Goal: Book appointment/travel/reservation

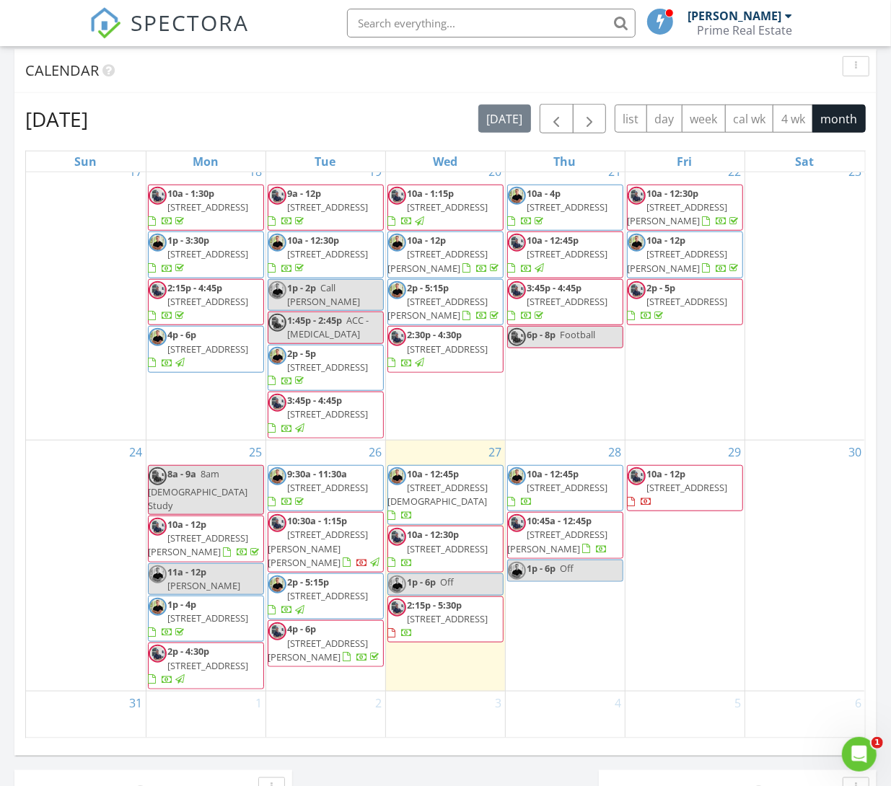
scroll to position [623, 0]
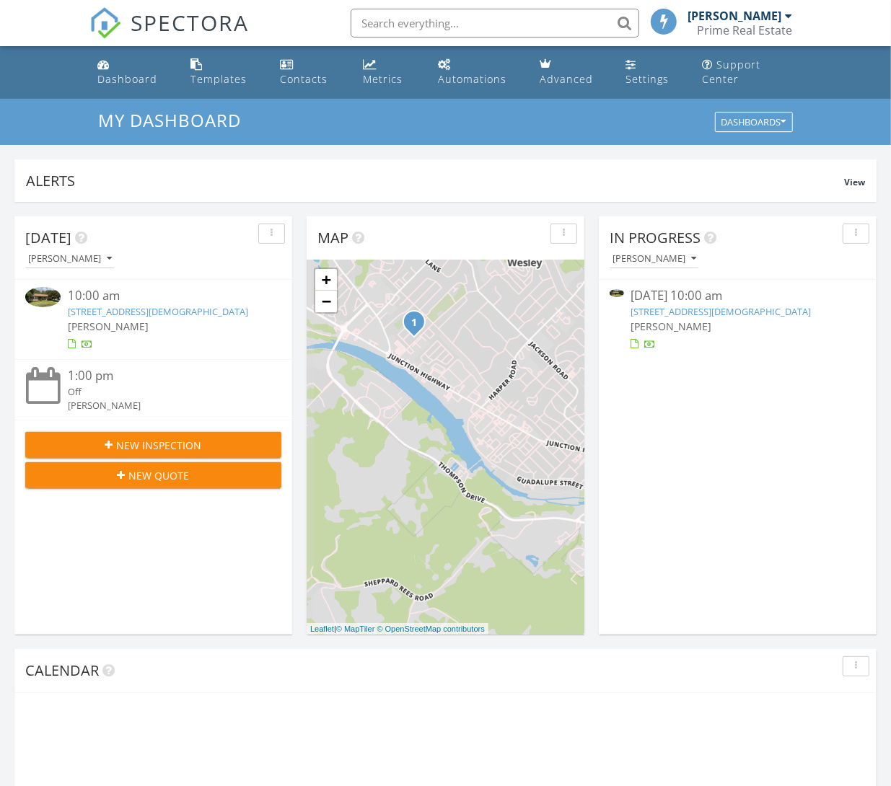
scroll to position [600, 0]
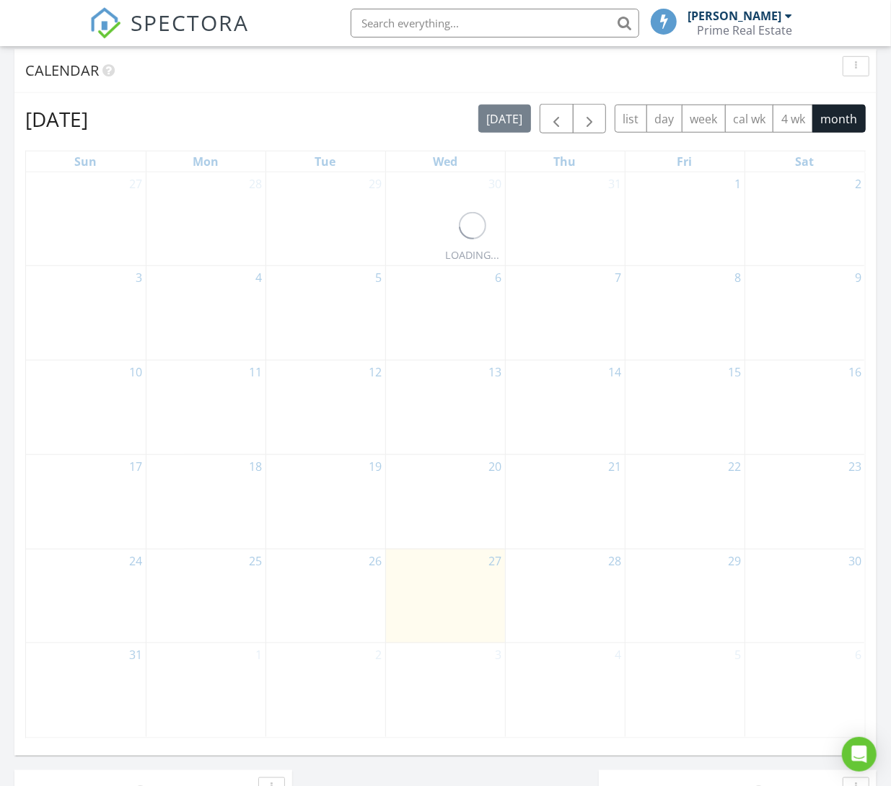
click at [698, 311] on div "8" at bounding box center [684, 313] width 119 height 94
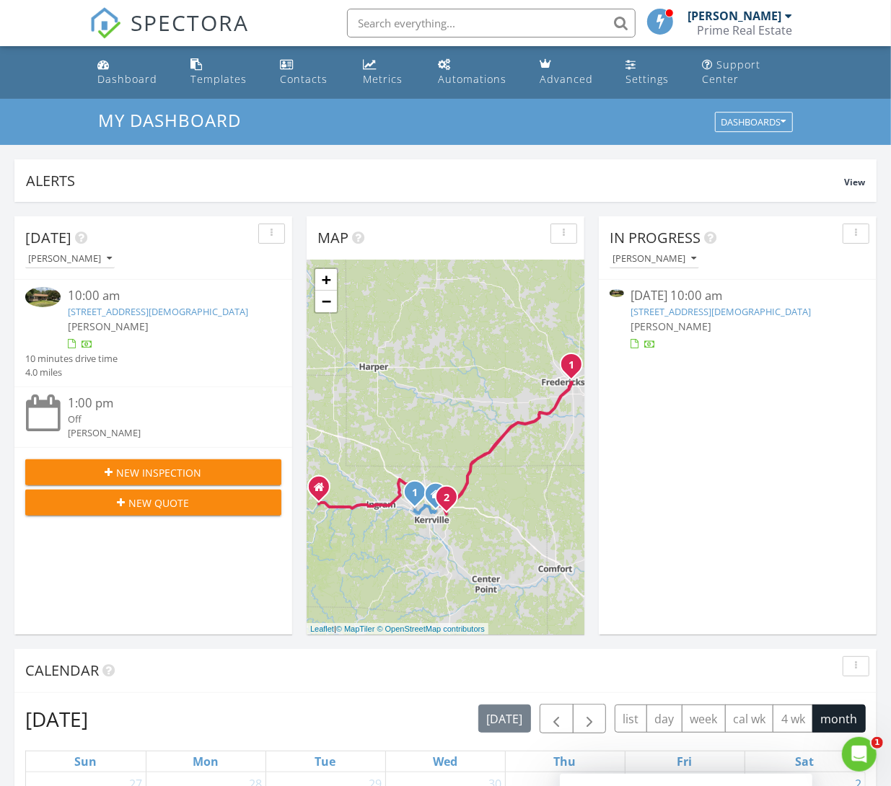
scroll to position [0, 0]
click at [760, 309] on link "116 Methodist Encampment Rd, Kerrville, TX 78028" at bounding box center [721, 311] width 180 height 13
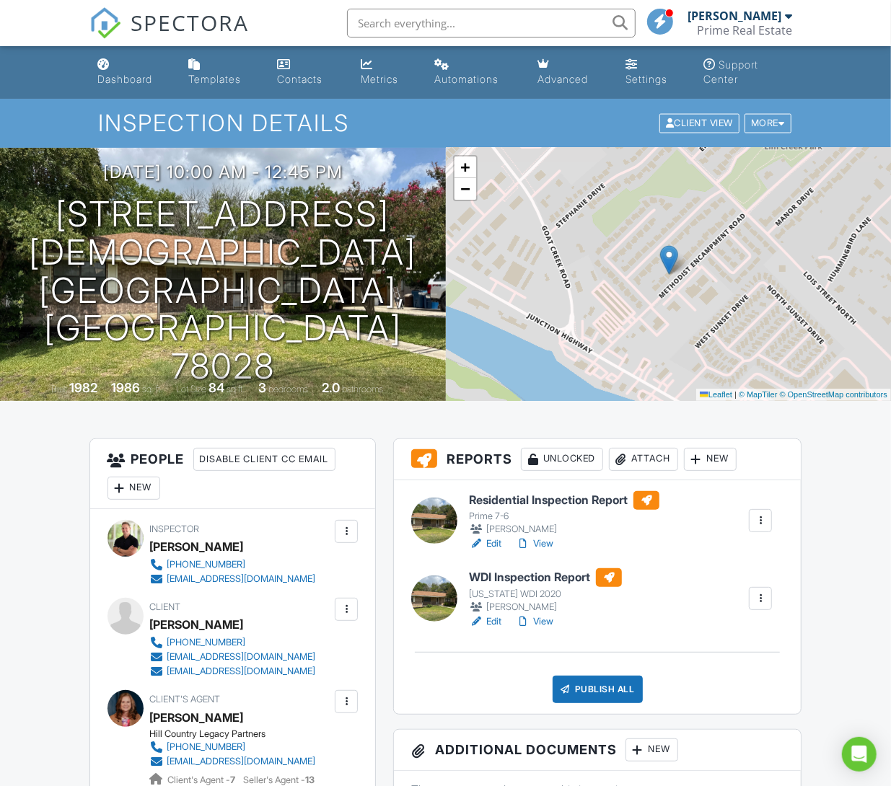
click at [542, 541] on link "View" at bounding box center [534, 543] width 37 height 14
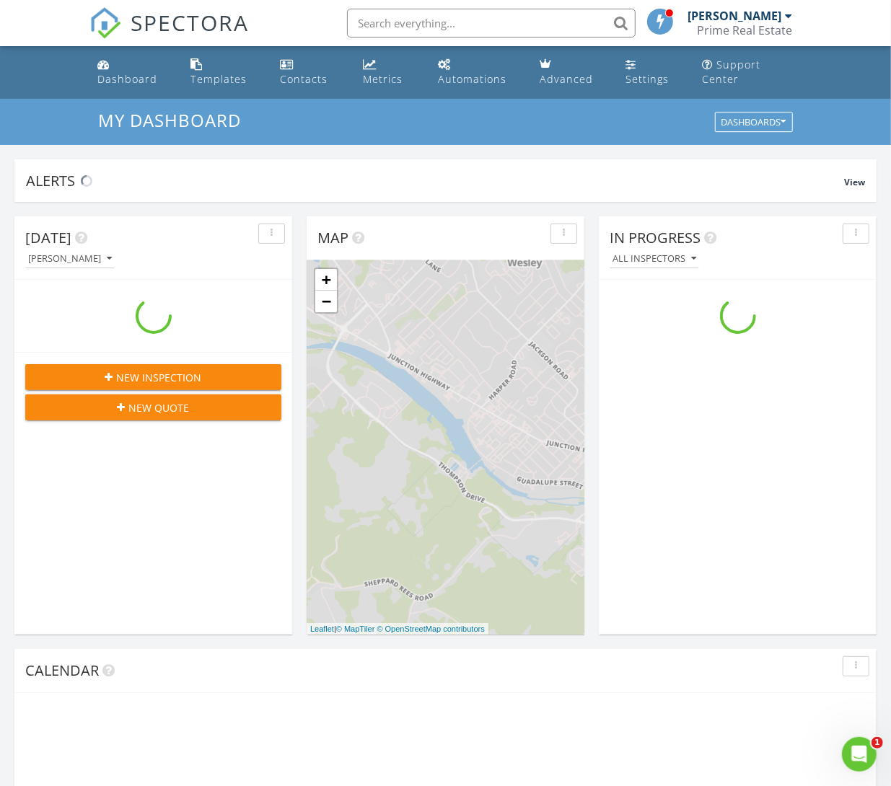
scroll to position [1313, 891]
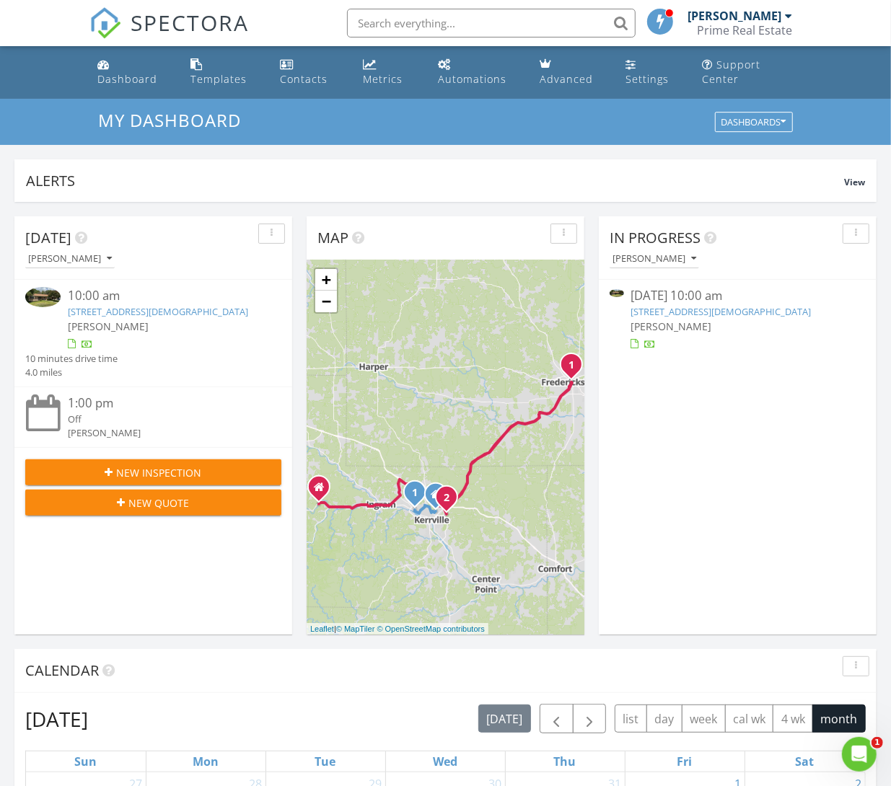
click at [685, 313] on link "116 Methodist Encampment Rd, Kerrville, TX 78028" at bounding box center [721, 311] width 180 height 13
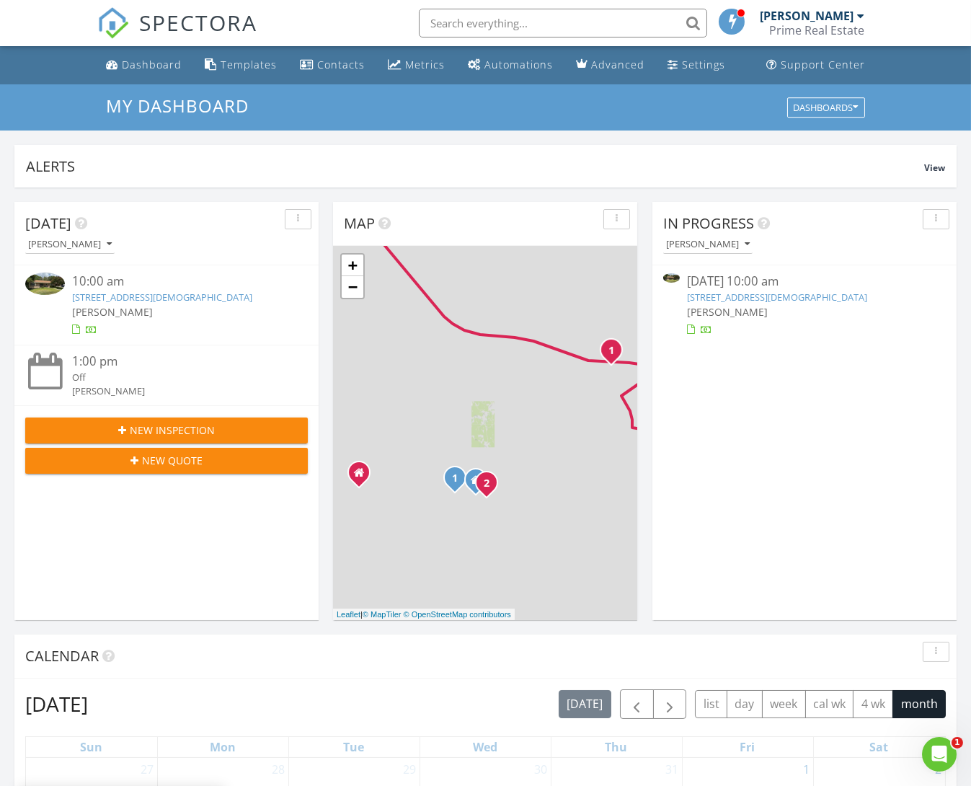
click at [748, 304] on div "[PERSON_NAME]" at bounding box center [805, 311] width 236 height 15
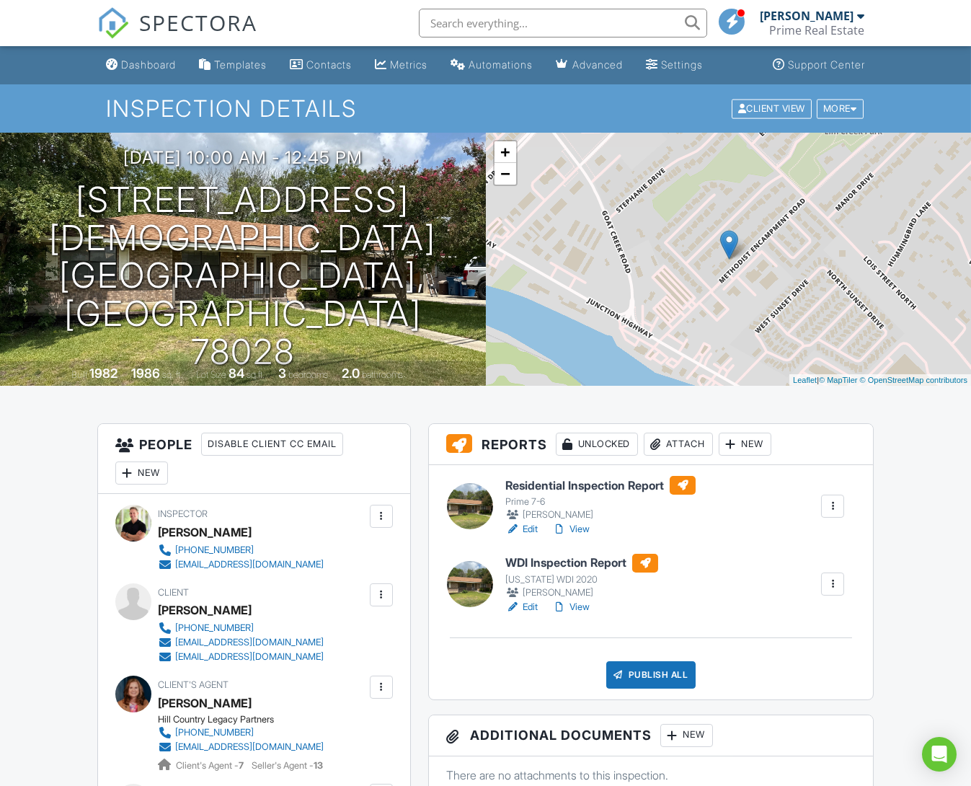
click at [586, 523] on link "View" at bounding box center [570, 529] width 37 height 14
click at [585, 607] on link "View" at bounding box center [570, 607] width 37 height 14
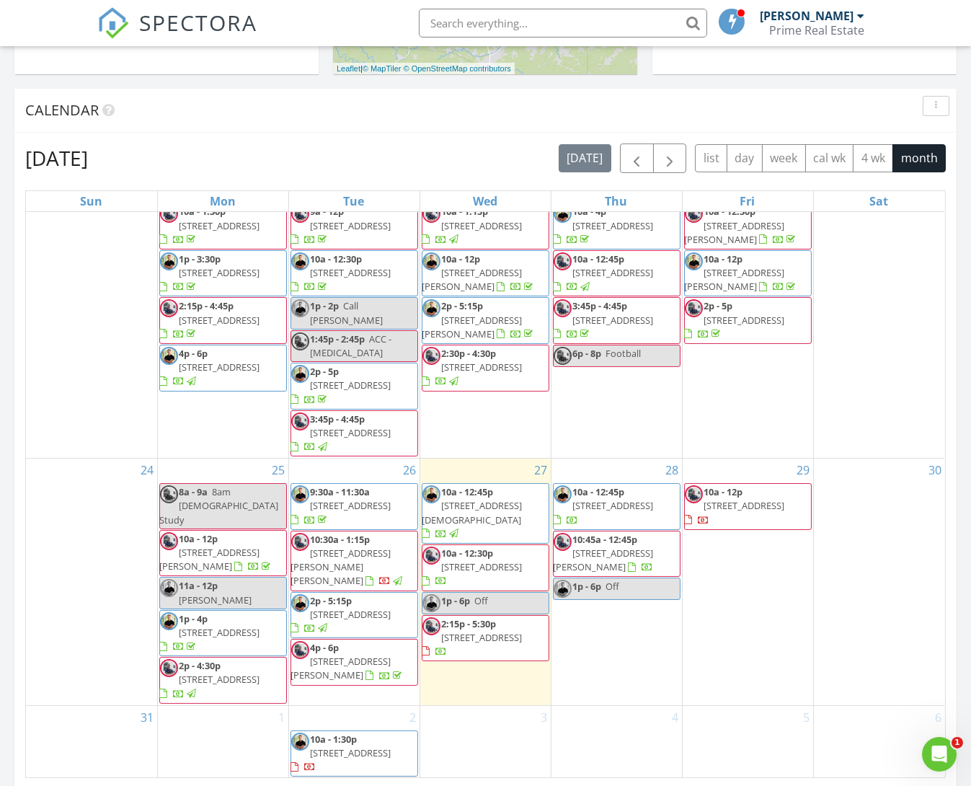
scroll to position [679, 0]
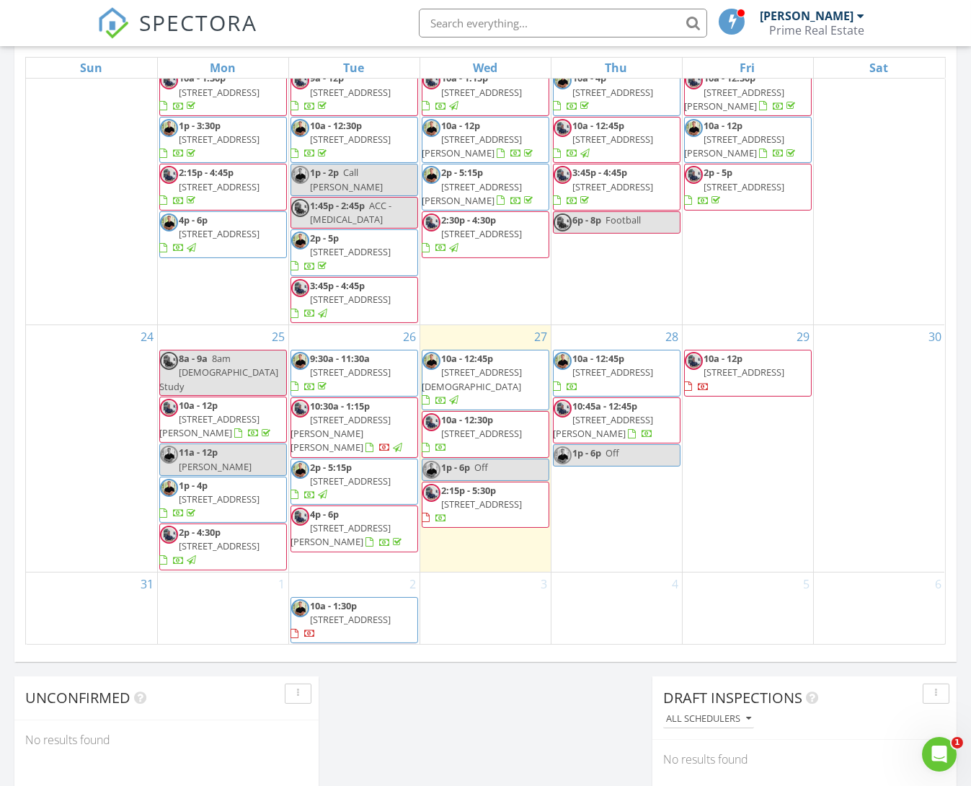
click at [598, 708] on div "Today JT Aspra 10:00 am 116 Methodist Encampment Rd, Kerrville, TX 78028 JT Asp…" at bounding box center [485, 164] width 971 height 1312
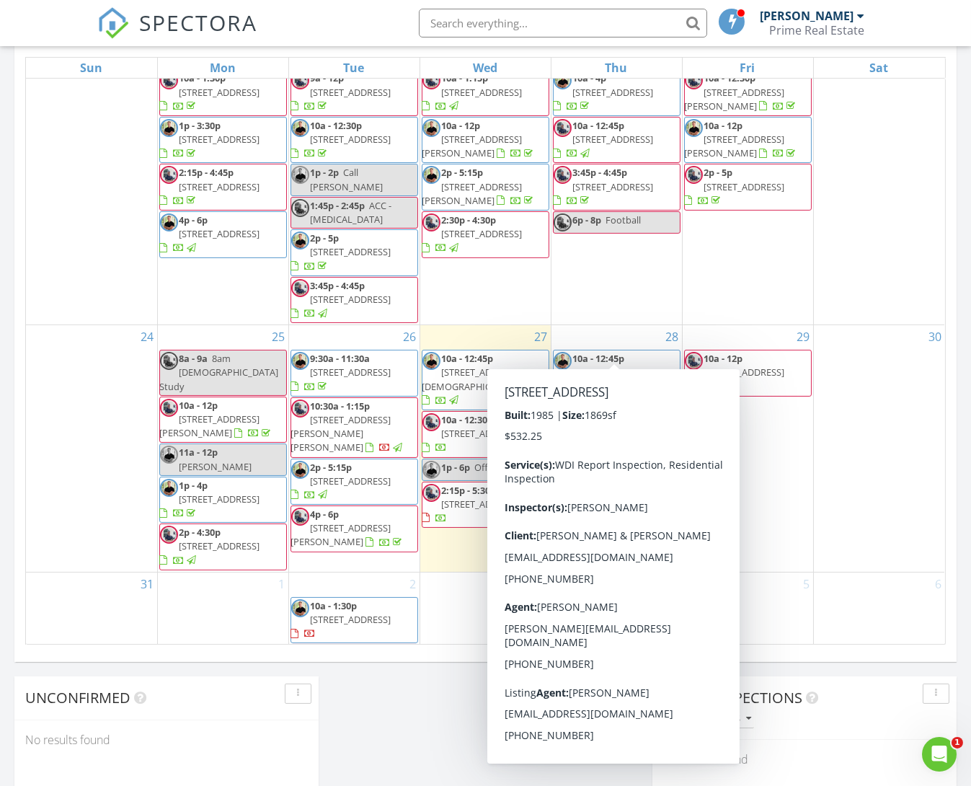
click at [634, 366] on span "127 Northwood Hills Dr, Fredericksburg 78624" at bounding box center [613, 372] width 81 height 13
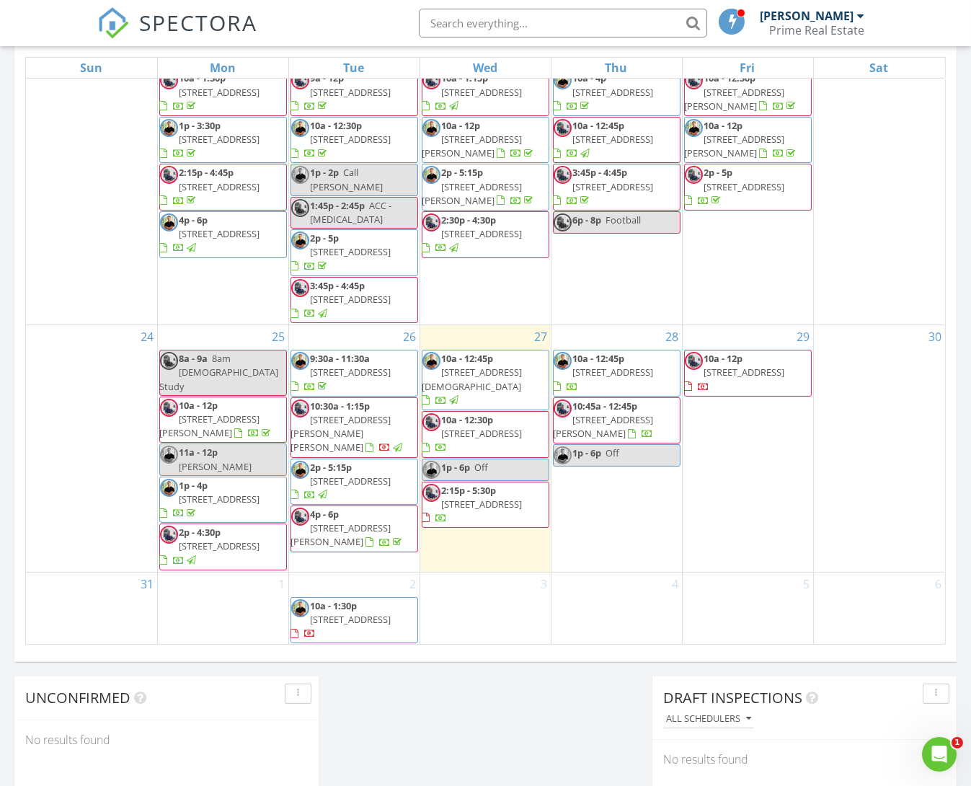
scroll to position [680, 1]
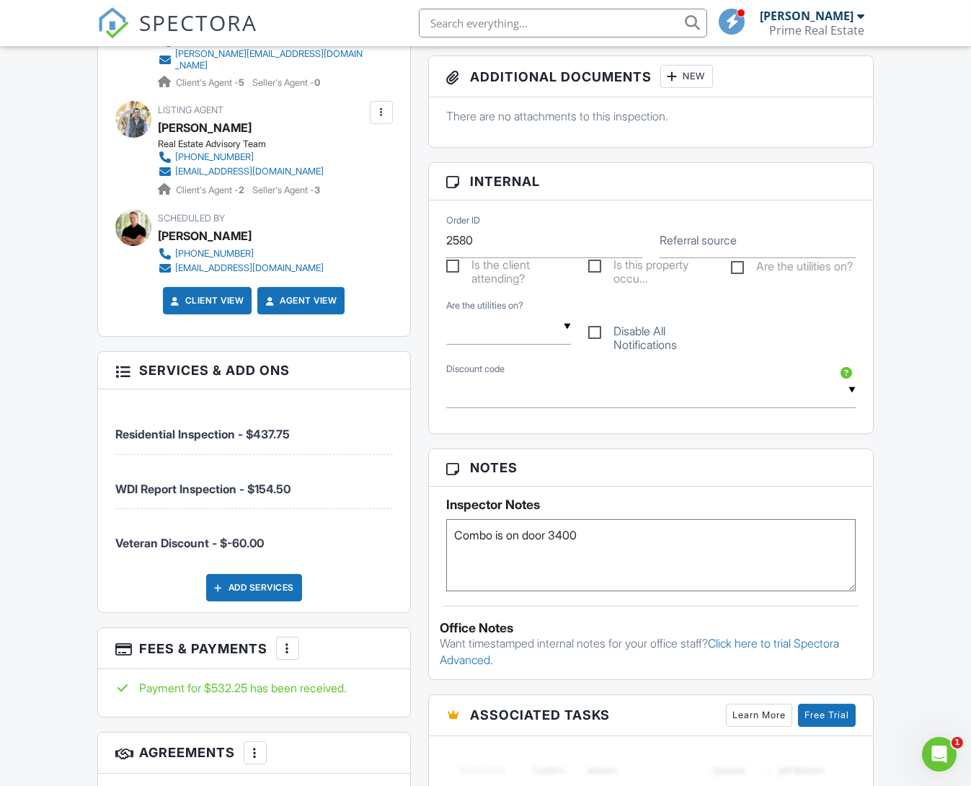
click at [624, 541] on textarea "Combo is on door 3400" at bounding box center [651, 555] width 410 height 72
paste textarea "Please call him if you are finished earlier"
type textarea "Combo is on door 3400.,Please call him if you are finished earlier"
drag, startPoint x: 911, startPoint y: 555, endPoint x: 920, endPoint y: 552, distance: 9.1
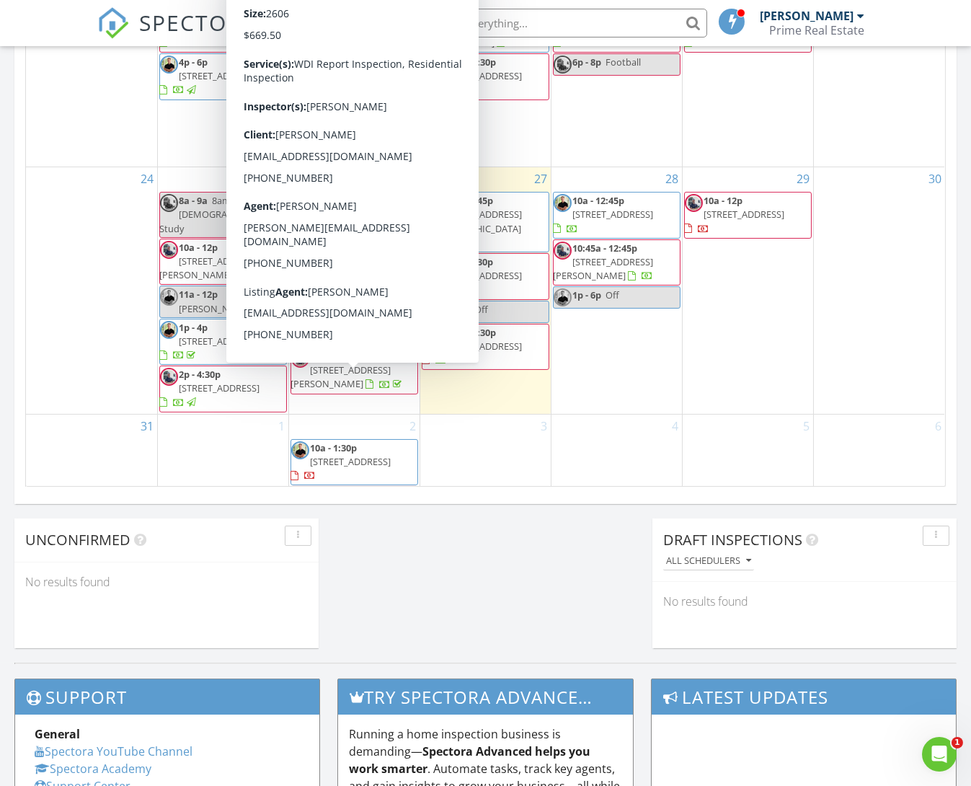
scroll to position [839, 0]
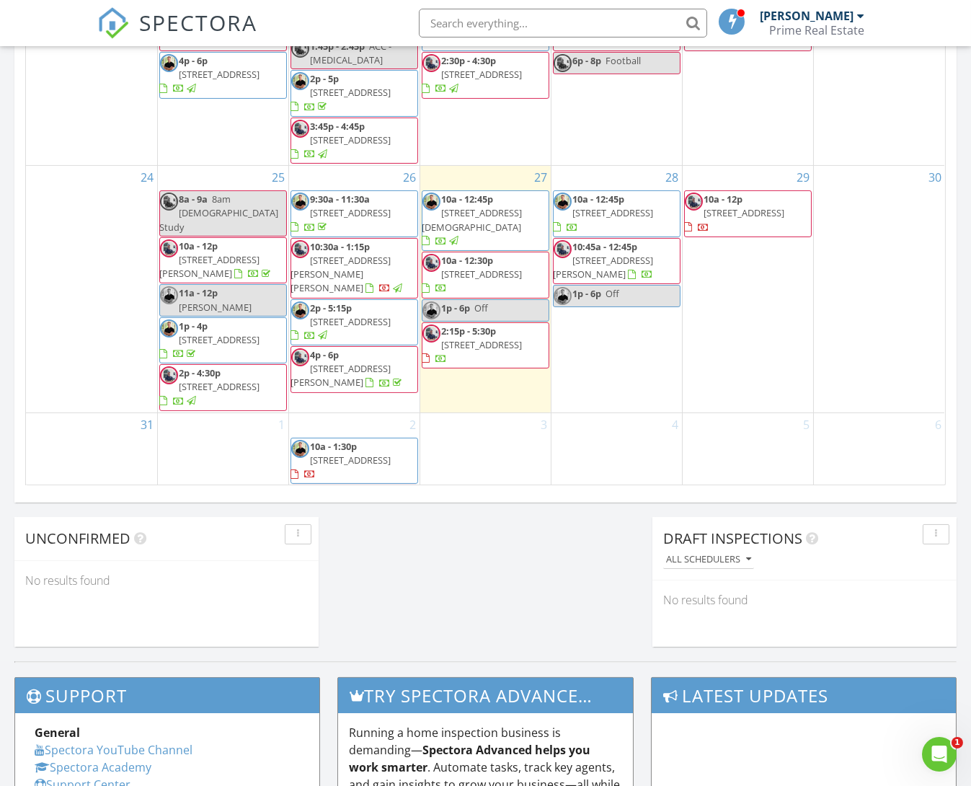
click at [465, 413] on div "3" at bounding box center [485, 498] width 131 height 170
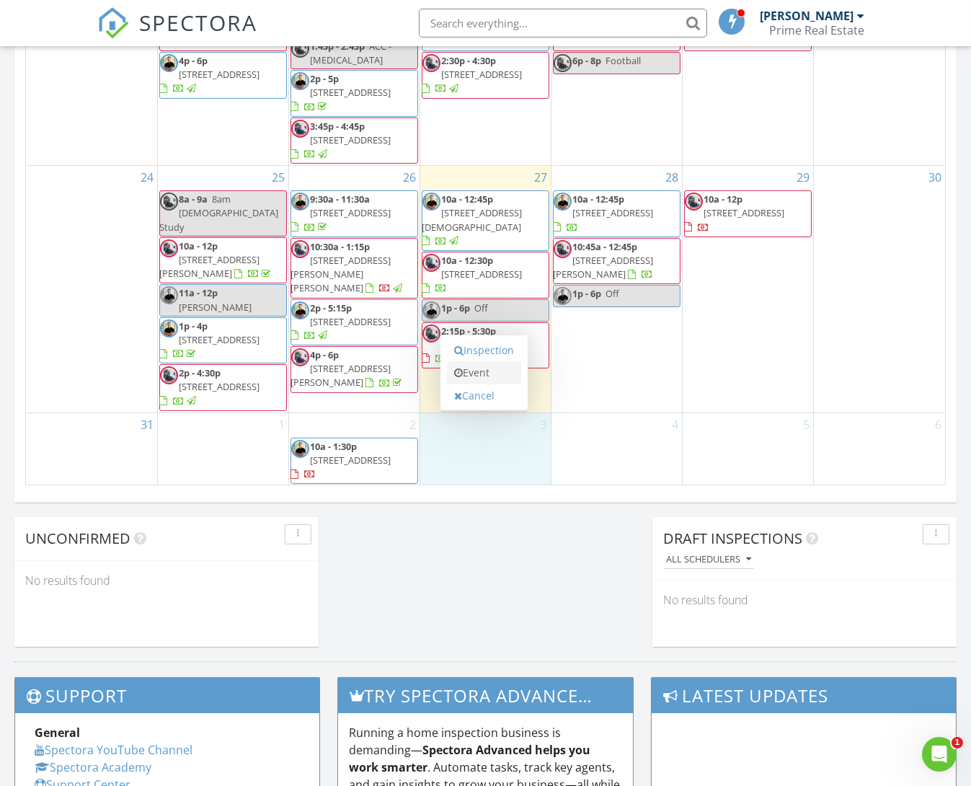
click at [467, 369] on link "Event" at bounding box center [484, 372] width 74 height 23
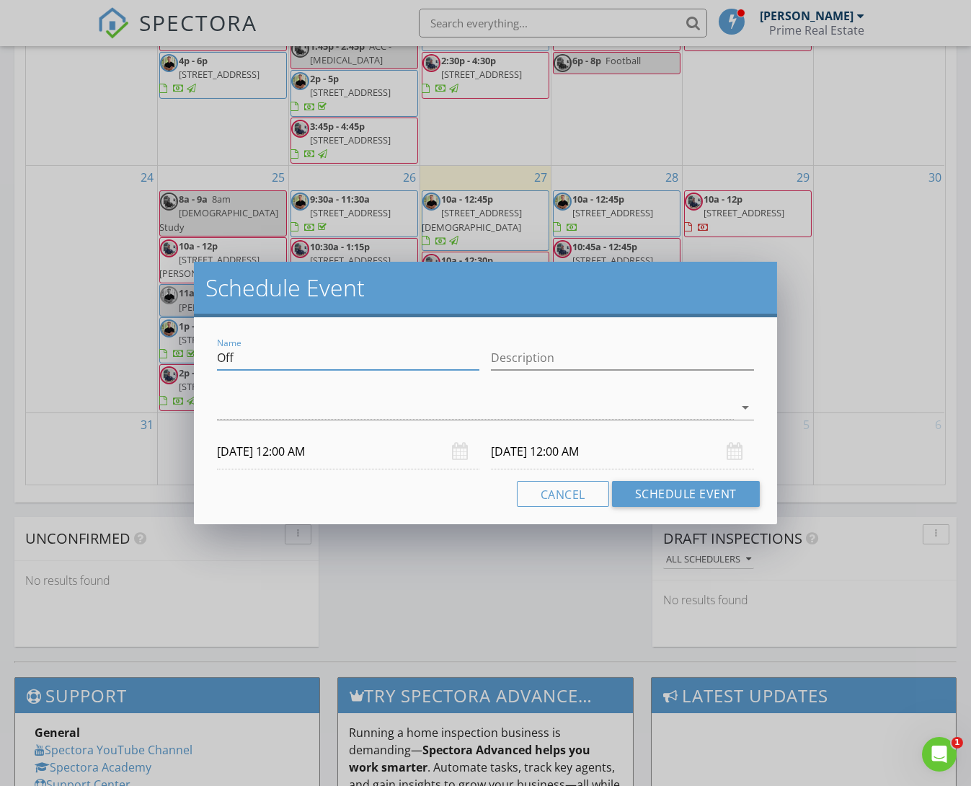
click at [306, 355] on input "Off" at bounding box center [348, 358] width 262 height 24
click at [0, 308] on html "SPECTORA JT Aspra Prime Real Estate Role: Inspector Dashboard New Inspection In…" at bounding box center [485, 175] width 971 height 2028
type input "Jason Davis?"
click at [294, 458] on input "09/03/2025 12:00 AM" at bounding box center [348, 451] width 262 height 35
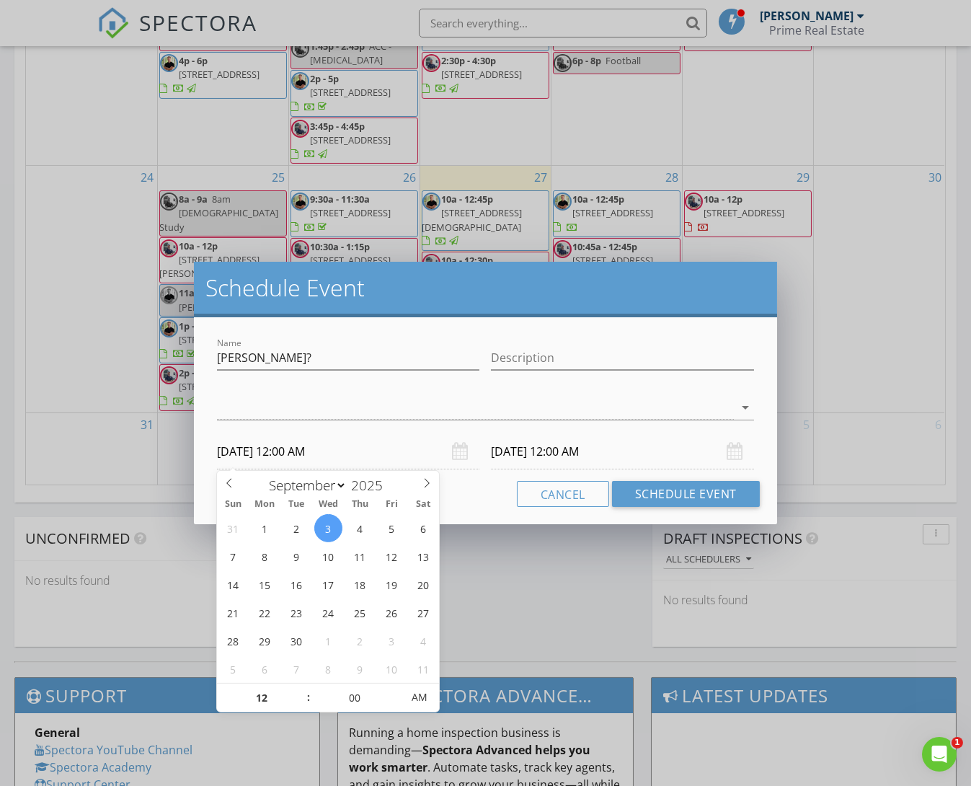
click at [393, 435] on input "09/03/2025 12:00 AM" at bounding box center [348, 451] width 262 height 35
type input "11"
type input "09/03/2025 11:00 PM"
click at [301, 702] on span at bounding box center [301, 705] width 10 height 14
type input "10"
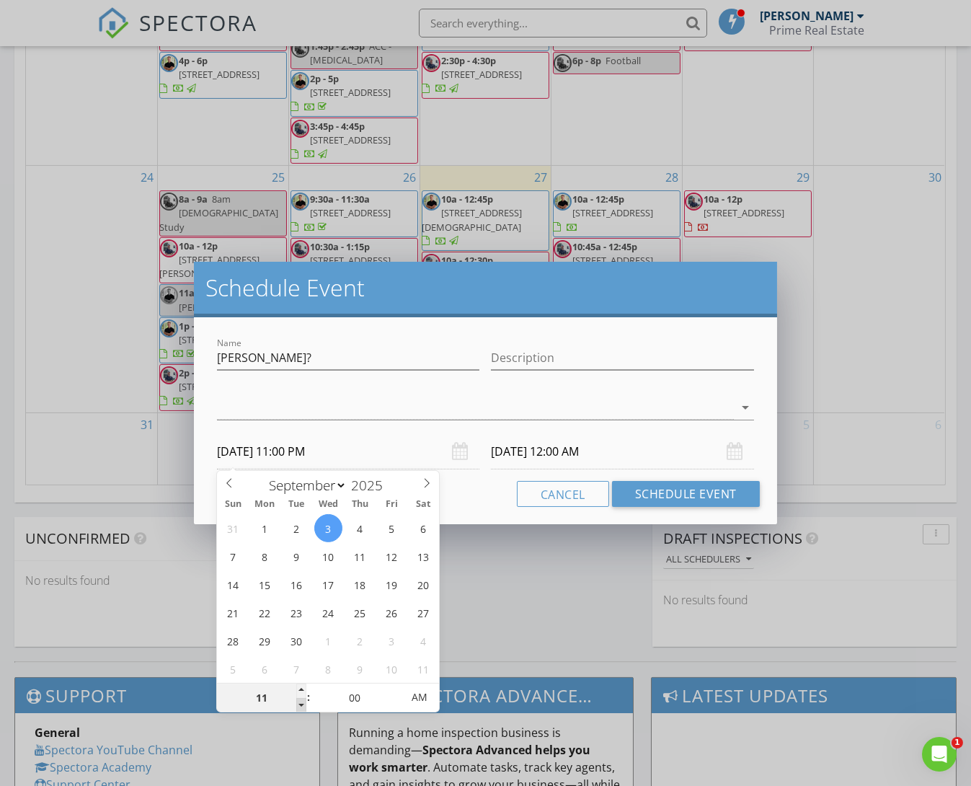
type input "09/03/2025 10:00 PM"
click at [301, 702] on span at bounding box center [301, 705] width 10 height 14
type input "10"
click at [570, 452] on input "09/04/2025 10:00 PM" at bounding box center [622, 451] width 262 height 35
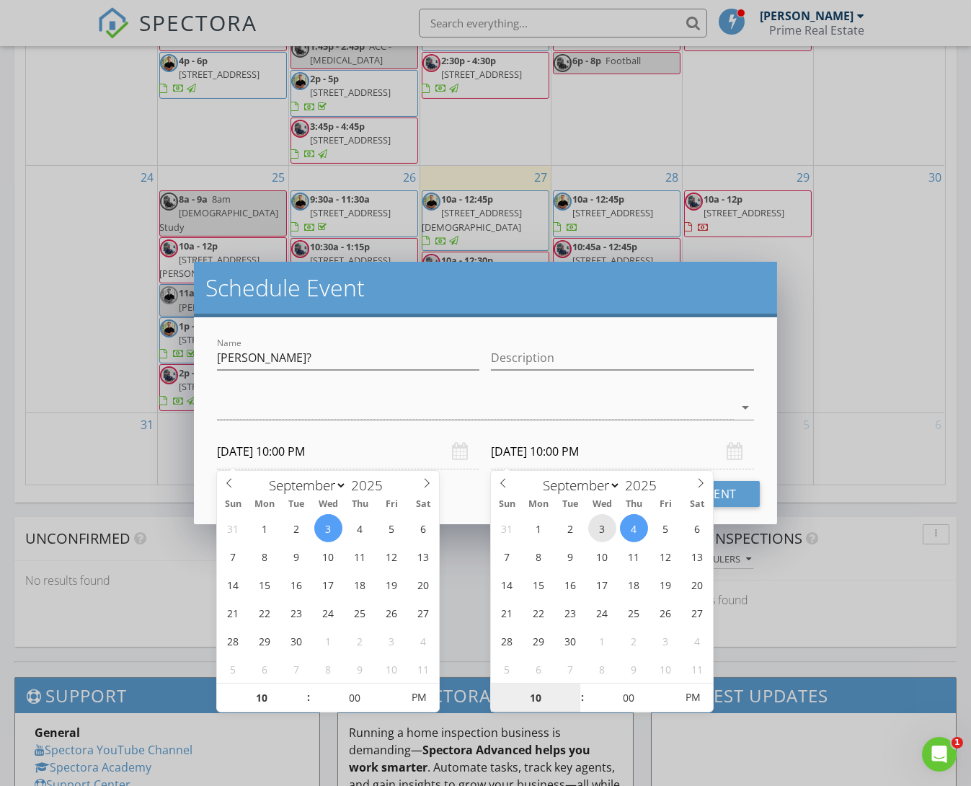
type input "09/03/2025 10:00 PM"
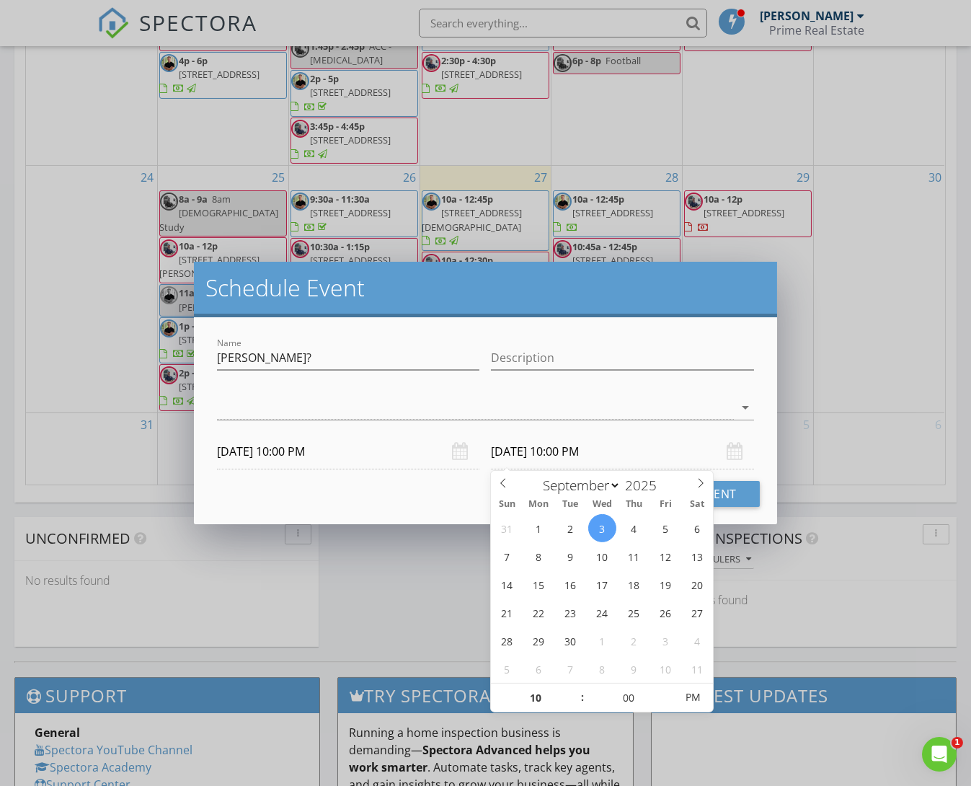
click at [578, 454] on input "09/03/2025 10:00 PM" at bounding box center [622, 451] width 262 height 35
type input "11"
type input "09/03/2025 11:00 PM"
click at [576, 689] on span at bounding box center [575, 691] width 10 height 14
type input "12"
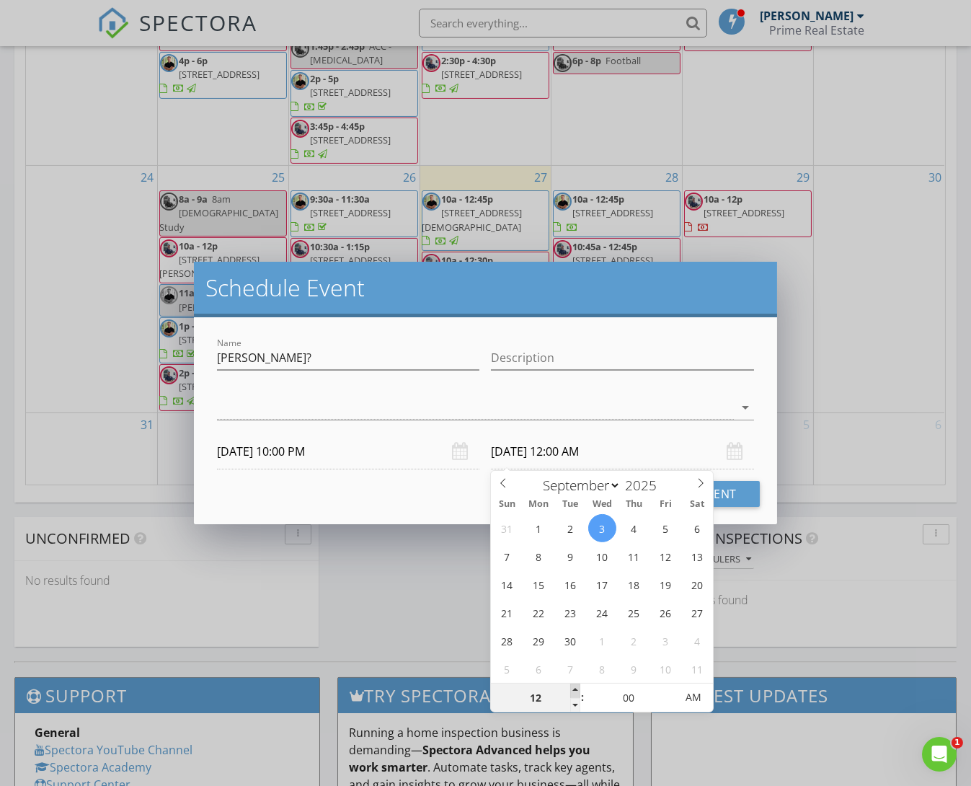
click at [576, 689] on span at bounding box center [575, 691] width 10 height 14
type input "09/03/2025 12:00 PM"
click at [380, 507] on div "Name Jason Davis? Description check_box_outline_blank Bear Aspra check_box_outl…" at bounding box center [485, 420] width 583 height 207
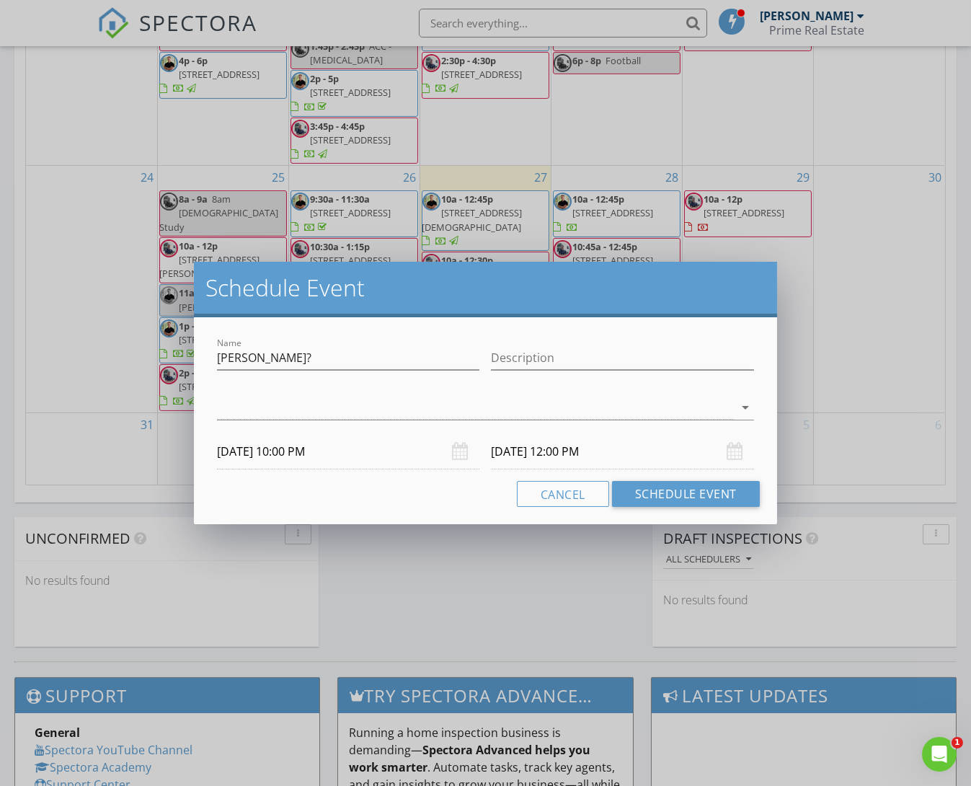
click at [321, 446] on input "09/03/2025 10:00 PM" at bounding box center [348, 451] width 262 height 35
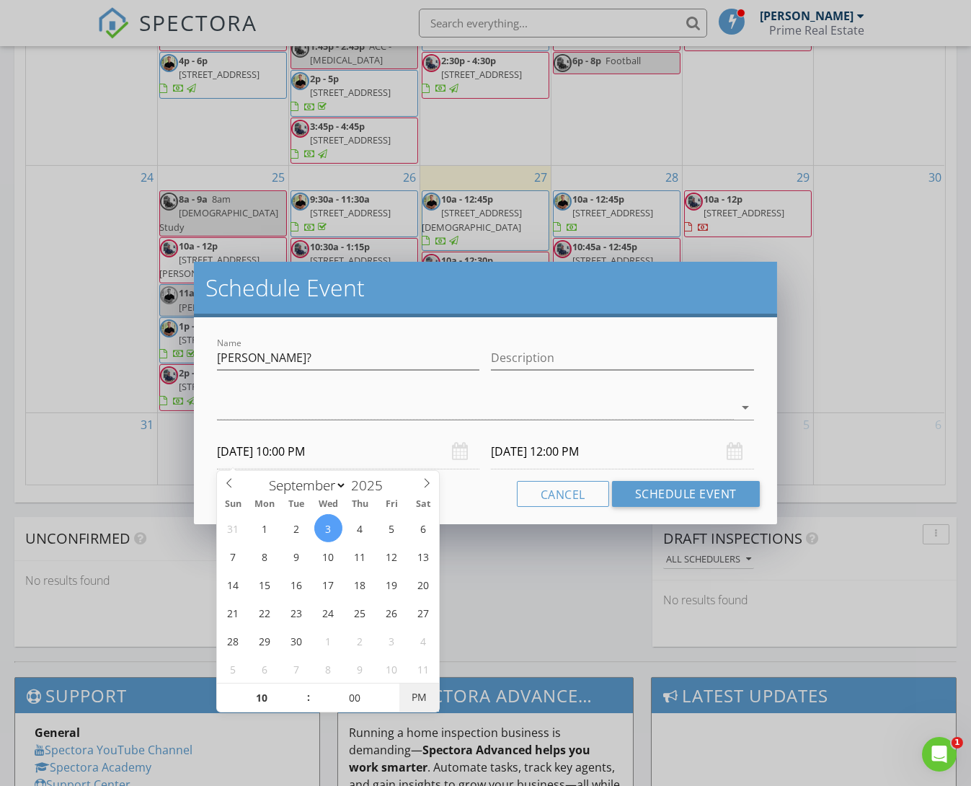
type input "09/03/2025 10:00 AM"
click at [479, 495] on div "Cancel Schedule Event" at bounding box center [485, 494] width 548 height 26
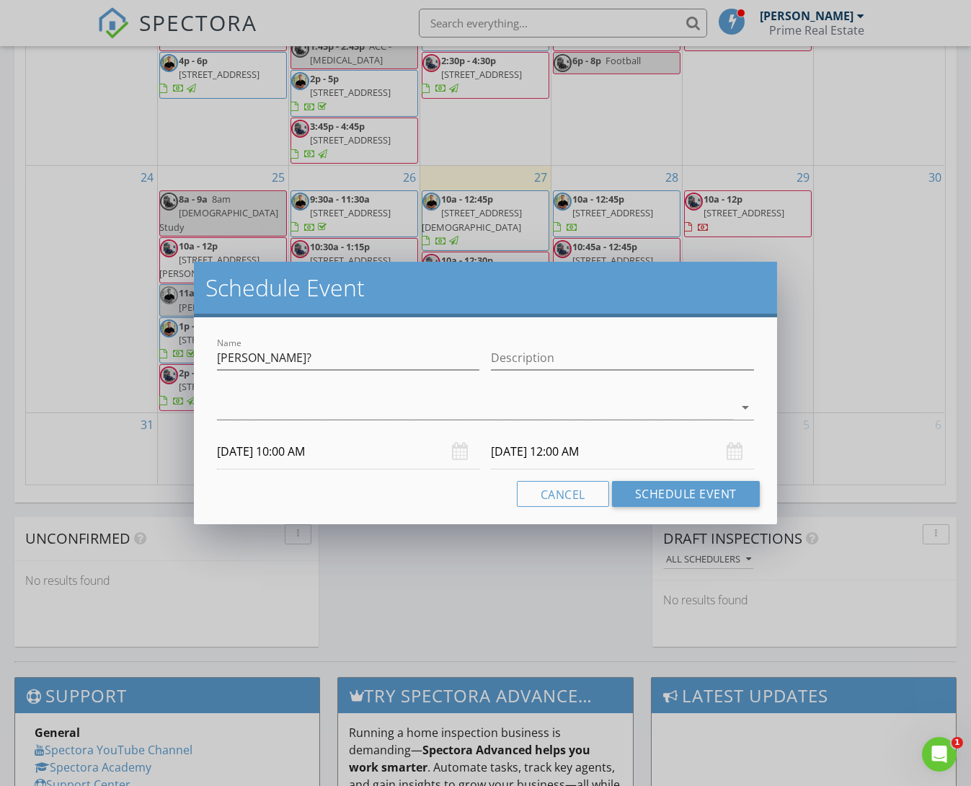
click at [316, 455] on input "09/03/2025 10:00 AM" at bounding box center [348, 451] width 262 height 35
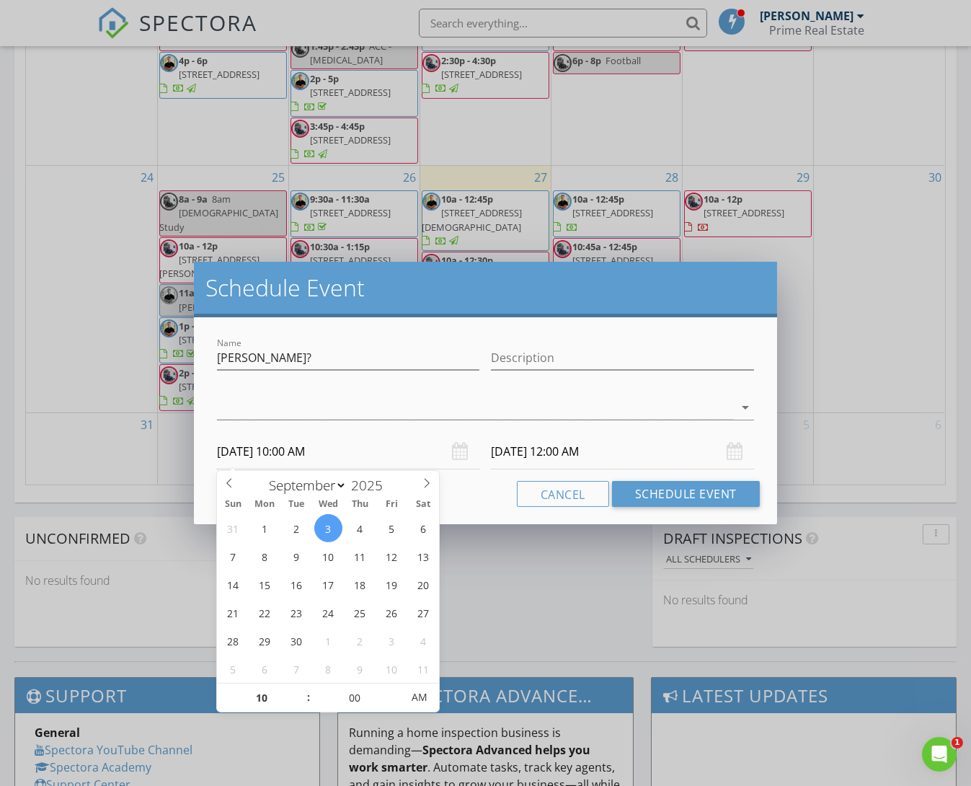
click at [481, 479] on div "Name Jason Davis? Description check_box_outline_blank Bear Aspra check_box_outl…" at bounding box center [485, 420] width 583 height 207
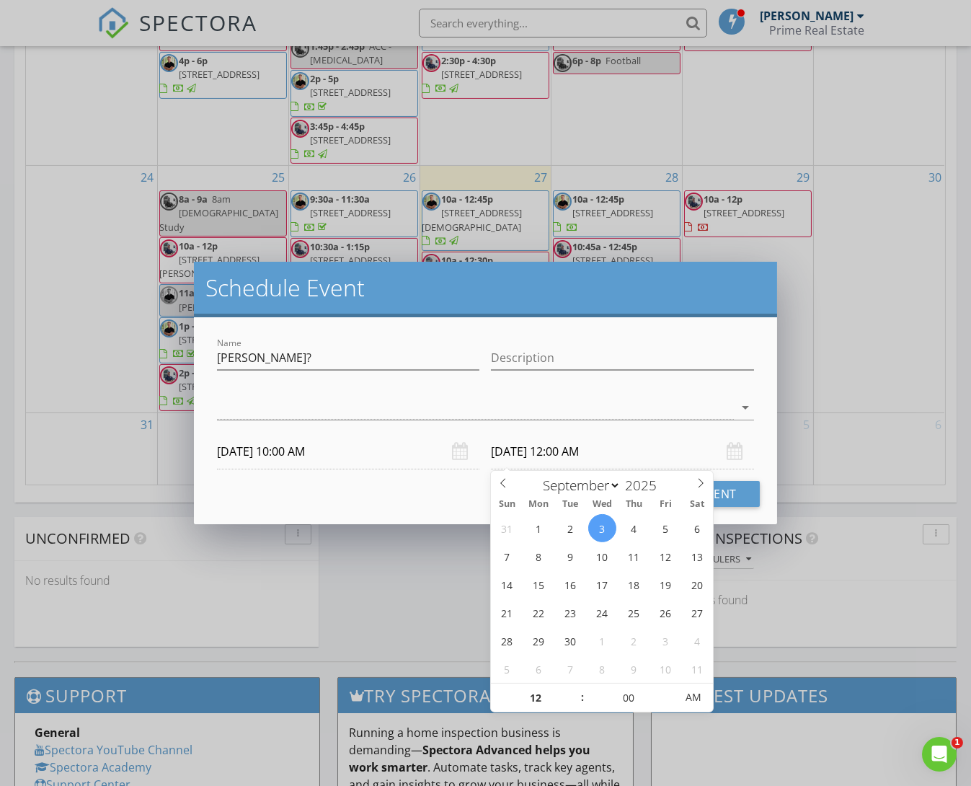
click at [521, 458] on input "09/03/2025 12:00 AM" at bounding box center [622, 451] width 262 height 35
click at [439, 496] on div "Cancel Schedule Event" at bounding box center [485, 494] width 548 height 26
click at [600, 451] on input "09/03/2025 12:00 AM" at bounding box center [622, 451] width 262 height 35
type input "09/03/2025 12:00 PM"
click at [347, 482] on div "Cancel Schedule Event" at bounding box center [485, 494] width 548 height 26
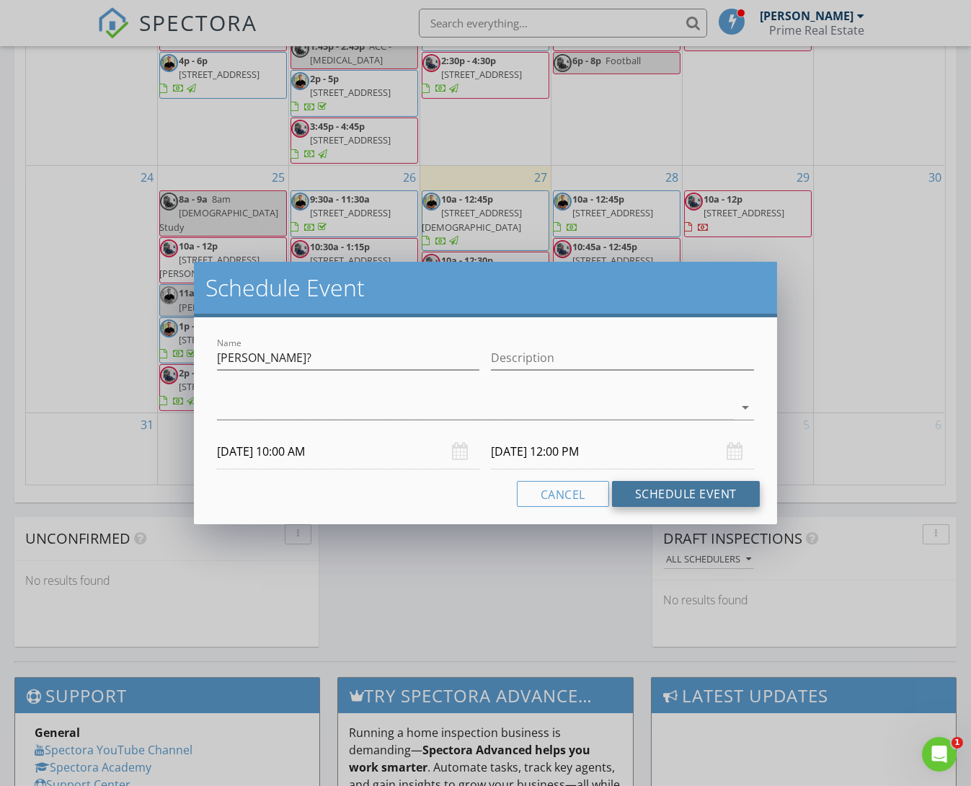
click at [689, 492] on button "Schedule Event" at bounding box center [686, 494] width 148 height 26
click at [520, 418] on div at bounding box center [475, 408] width 516 height 24
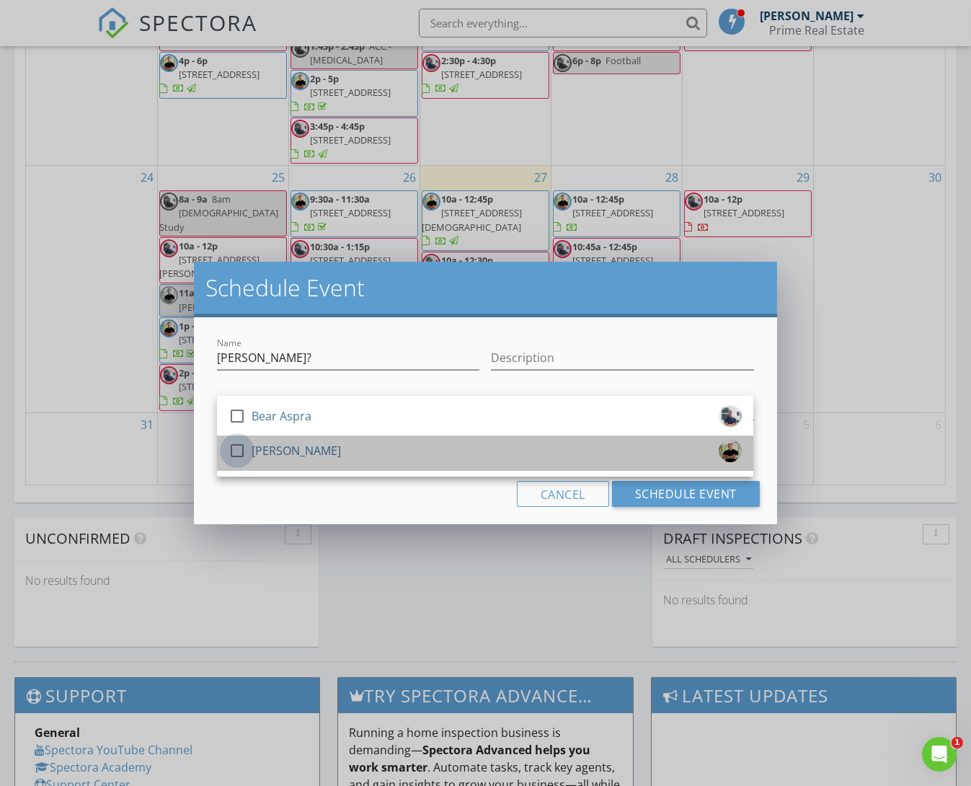
drag, startPoint x: 244, startPoint y: 453, endPoint x: 297, endPoint y: 461, distance: 53.9
click at [244, 454] on div at bounding box center [237, 450] width 25 height 25
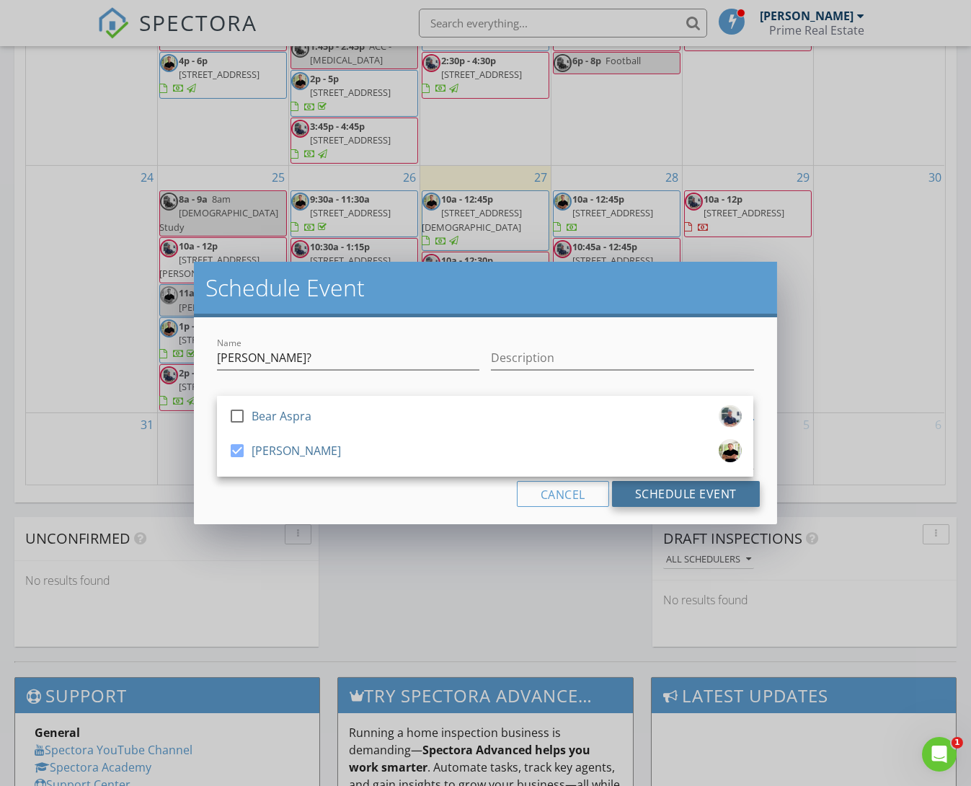
click at [690, 499] on button "Schedule Event" at bounding box center [686, 494] width 148 height 26
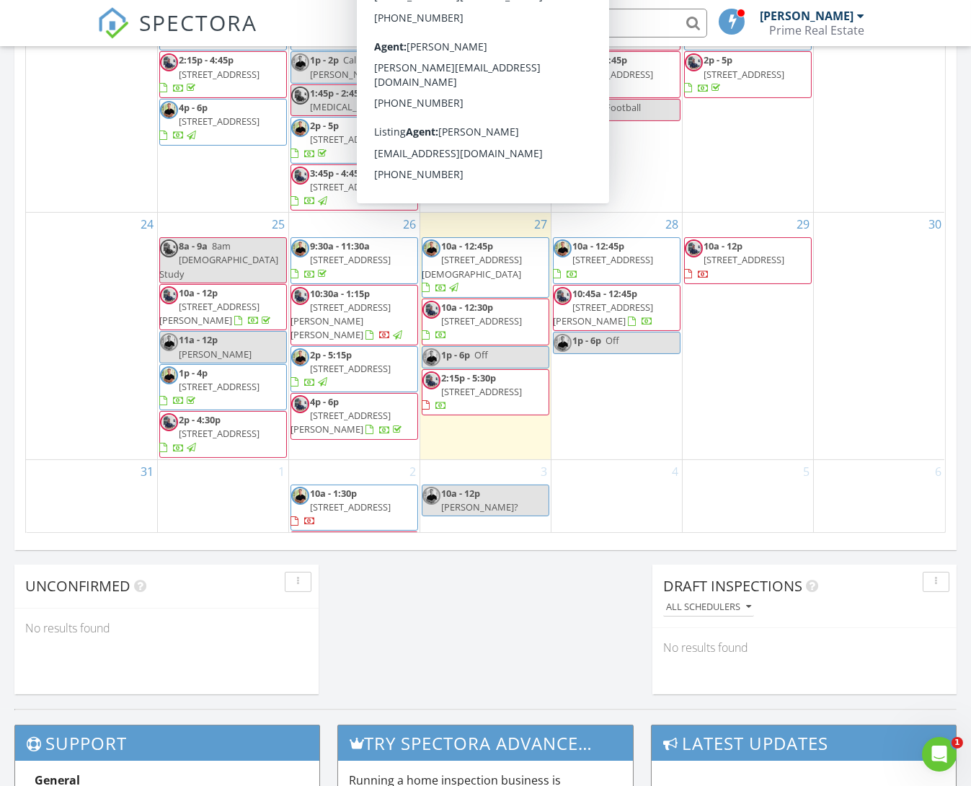
scroll to position [620, 0]
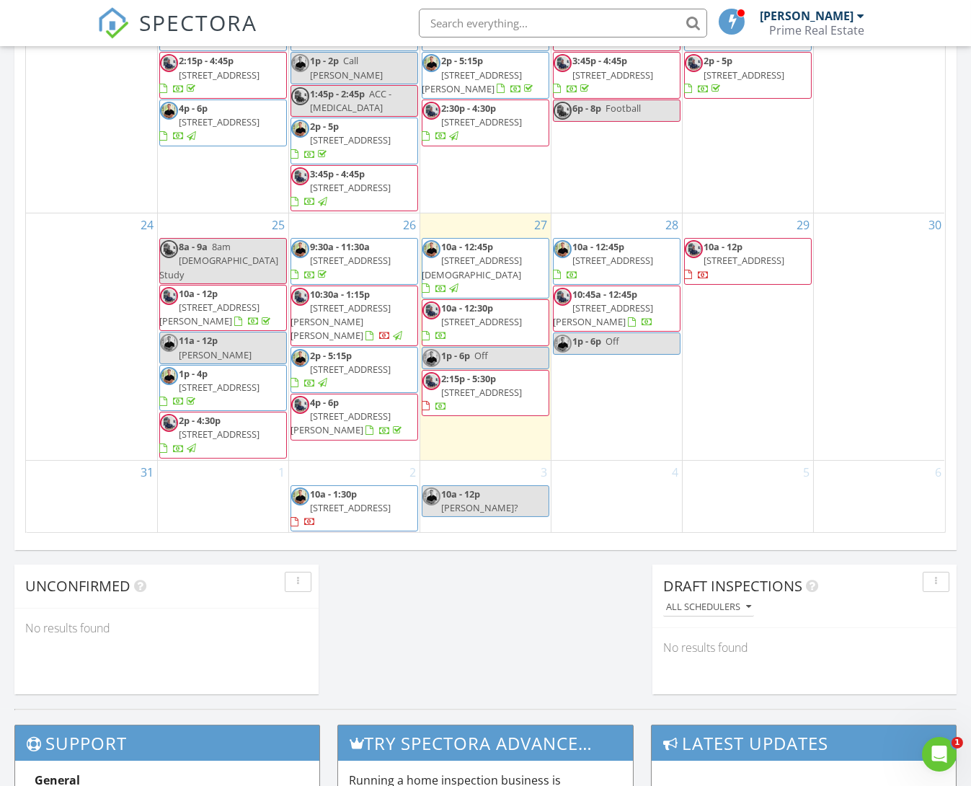
click at [513, 588] on div "Today JT Aspra 10:00 am 116 Methodist Encampment Rd, Kerrville, TX 78028 JT Asp…" at bounding box center [485, 52] width 971 height 1312
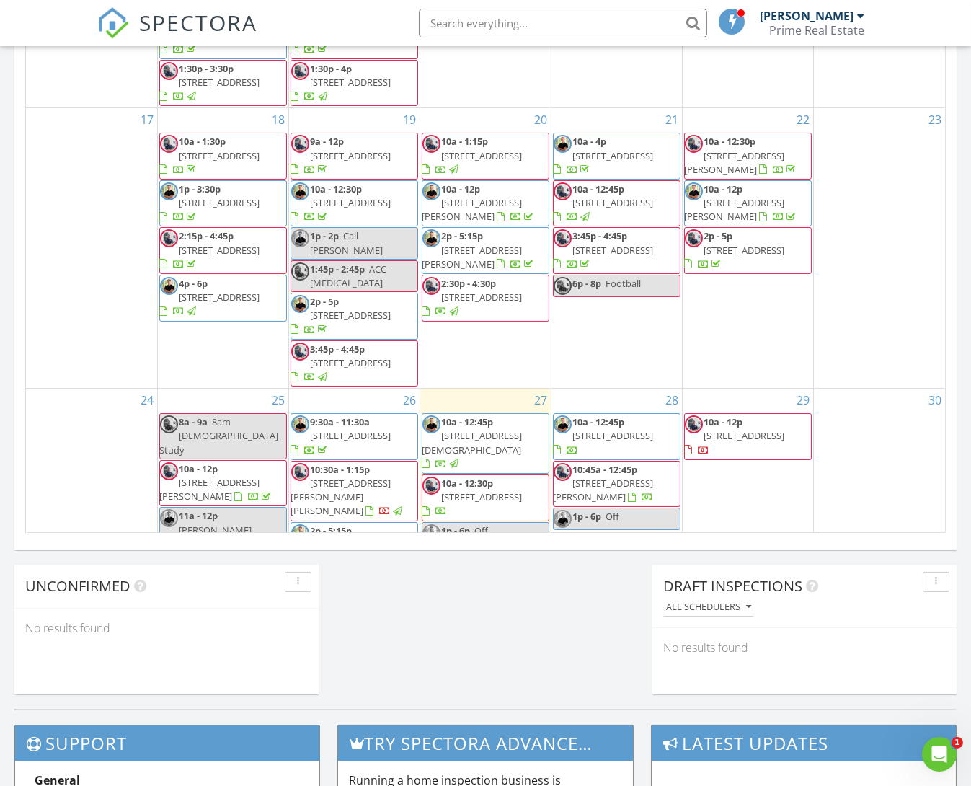
scroll to position [433, 0]
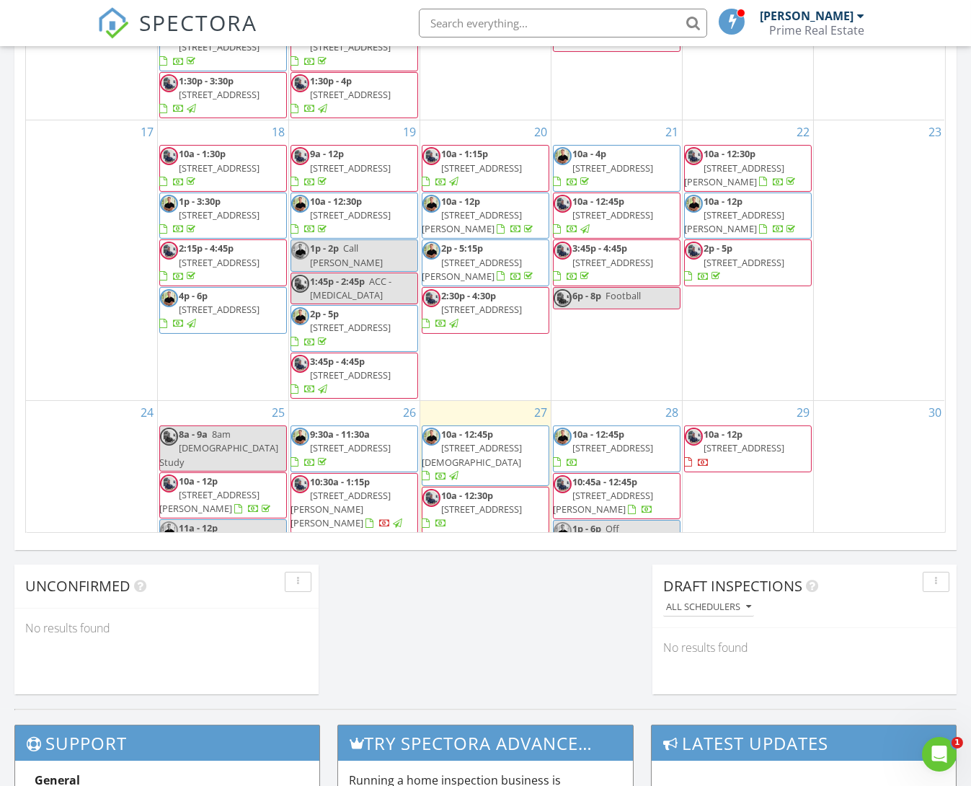
click at [632, 162] on span "452 Stoneleigh Rd, Center Point 78010" at bounding box center [613, 168] width 81 height 13
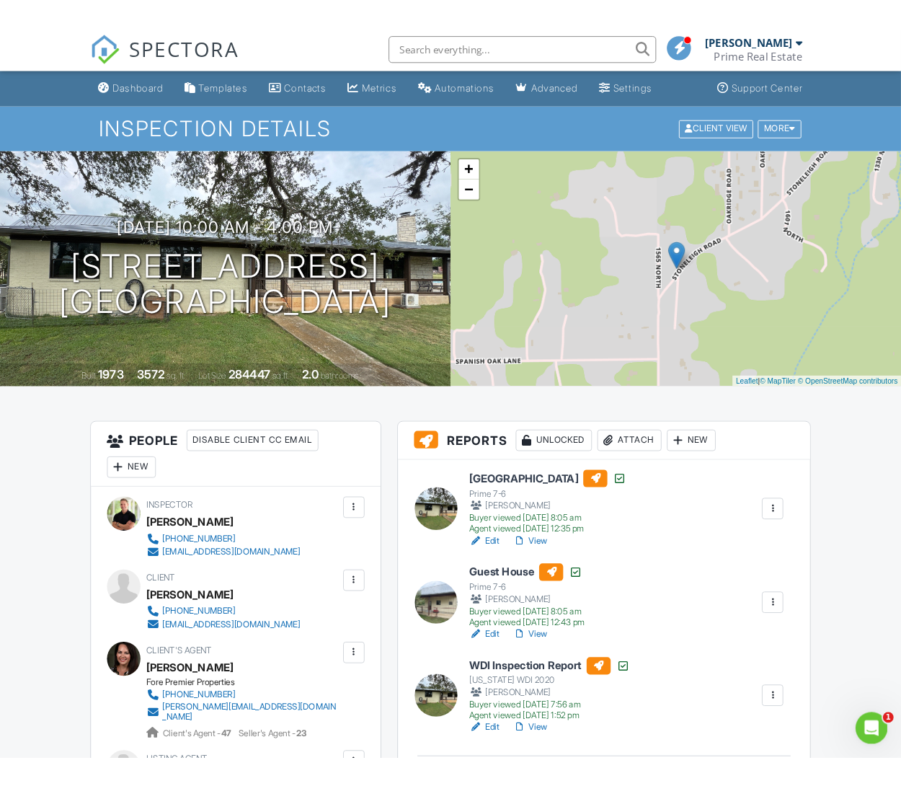
scroll to position [20, 0]
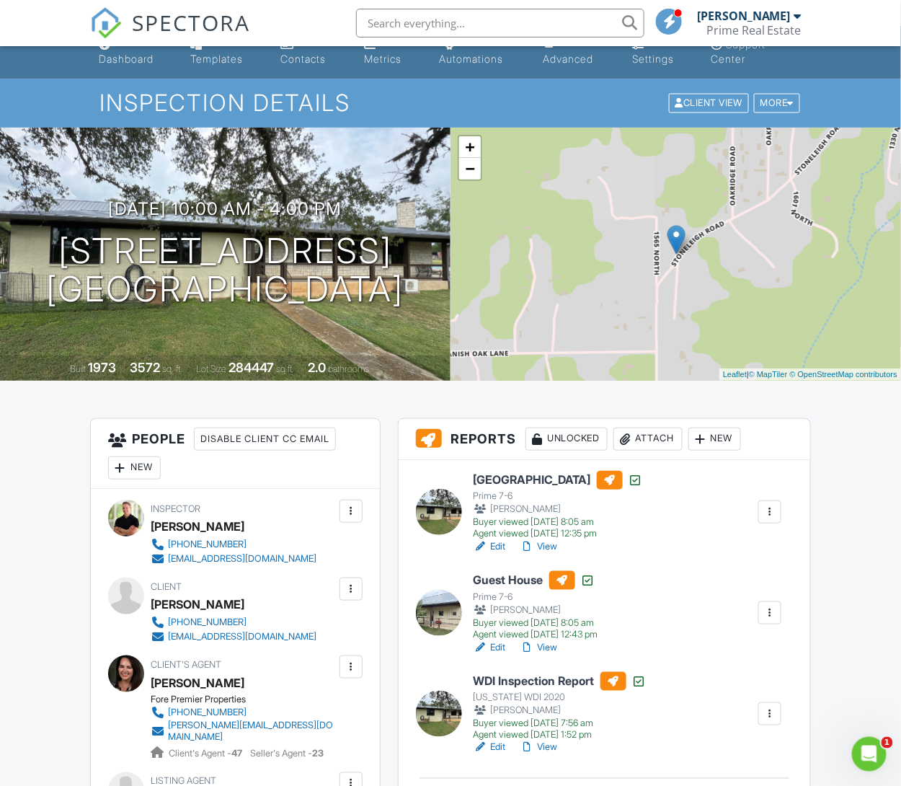
drag, startPoint x: 549, startPoint y: 544, endPoint x: 558, endPoint y: 544, distance: 9.4
click at [556, 544] on link "View" at bounding box center [539, 546] width 37 height 14
